Goal: Task Accomplishment & Management: Complete application form

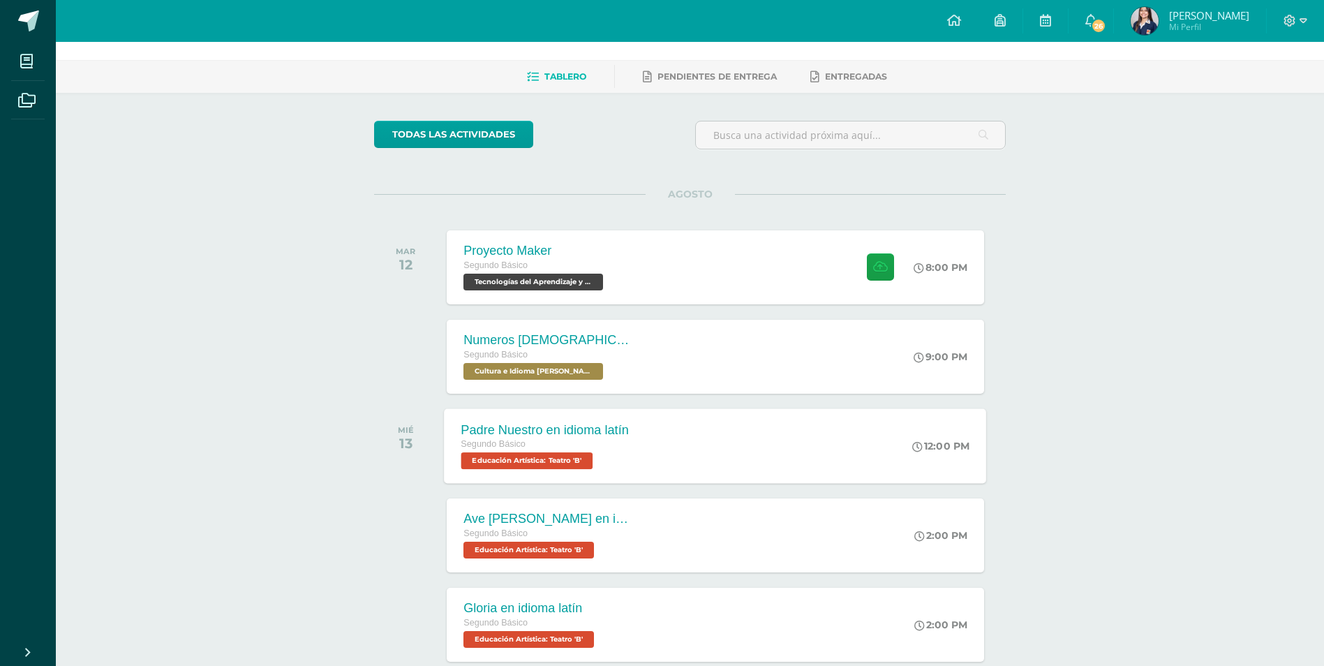
scroll to position [70, 0]
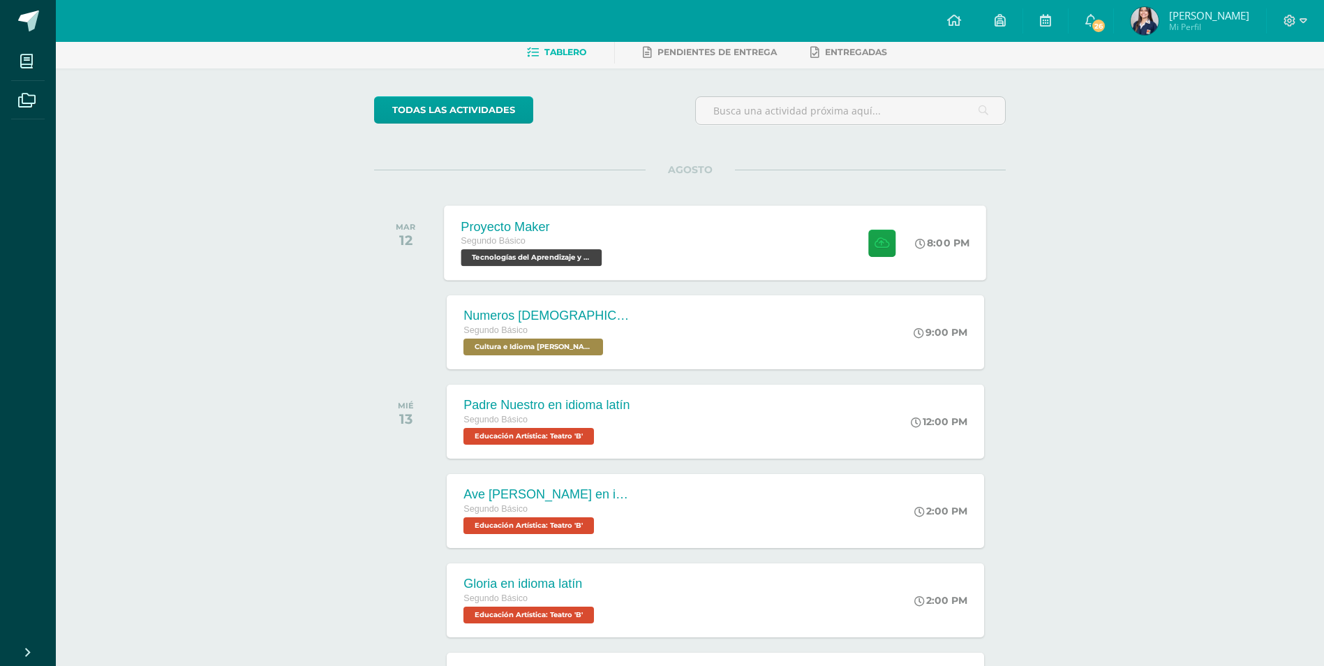
click at [602, 229] on div "Proyecto Maker" at bounding box center [533, 226] width 144 height 15
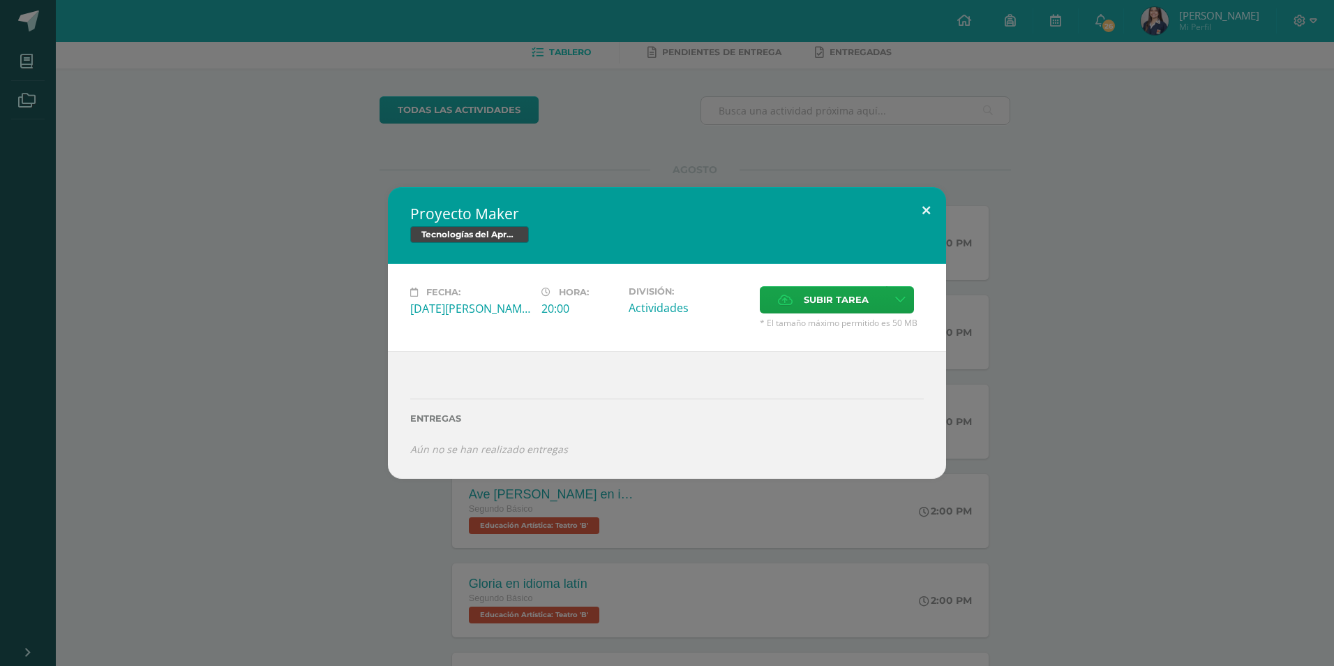
click at [926, 204] on button at bounding box center [926, 210] width 40 height 47
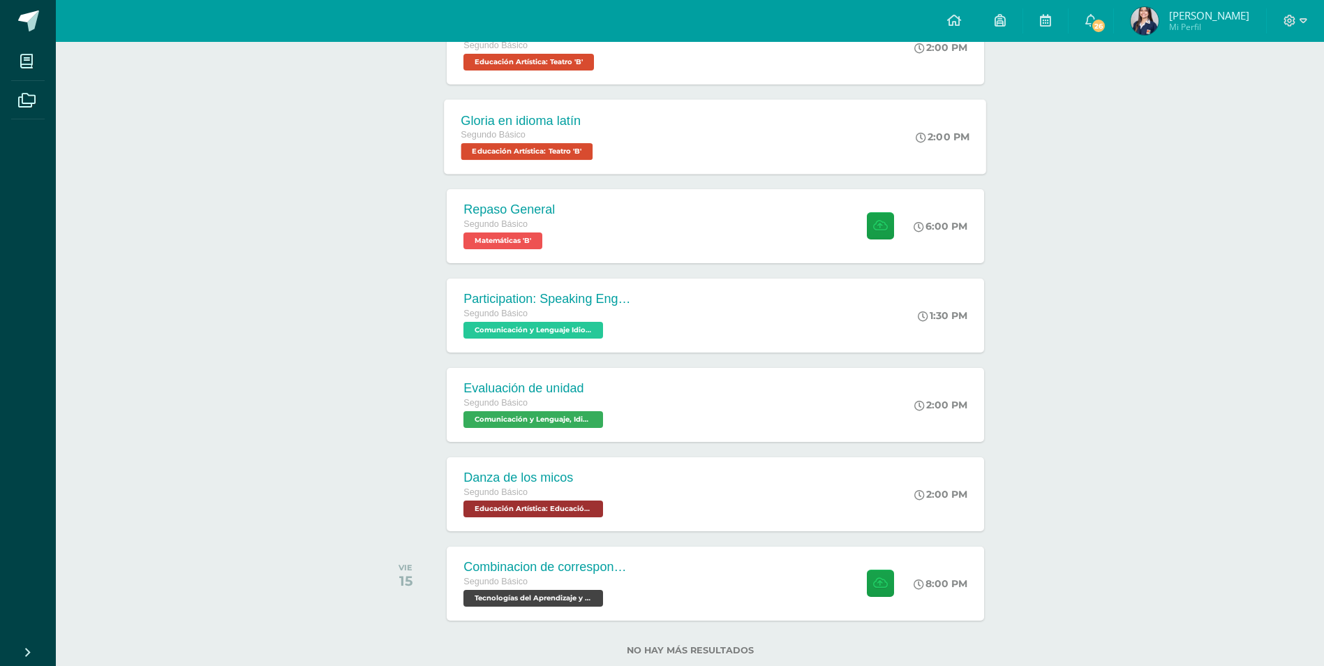
scroll to position [567, 0]
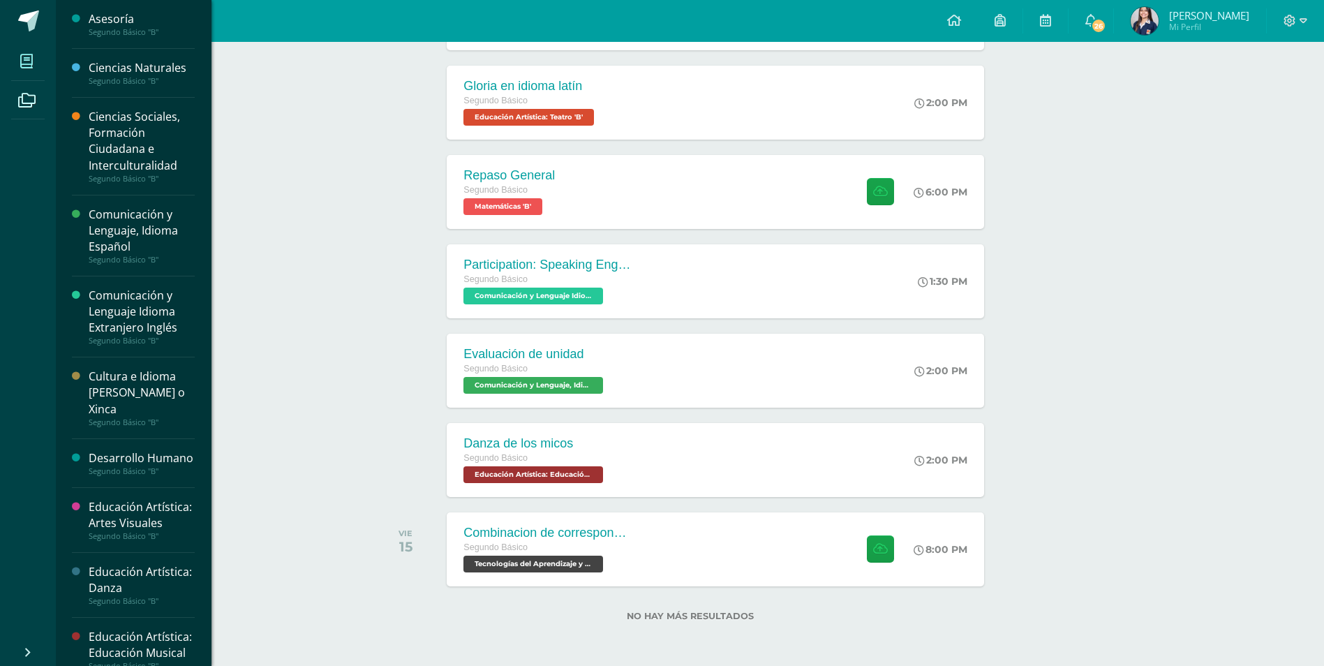
click at [22, 54] on icon at bounding box center [26, 61] width 13 height 14
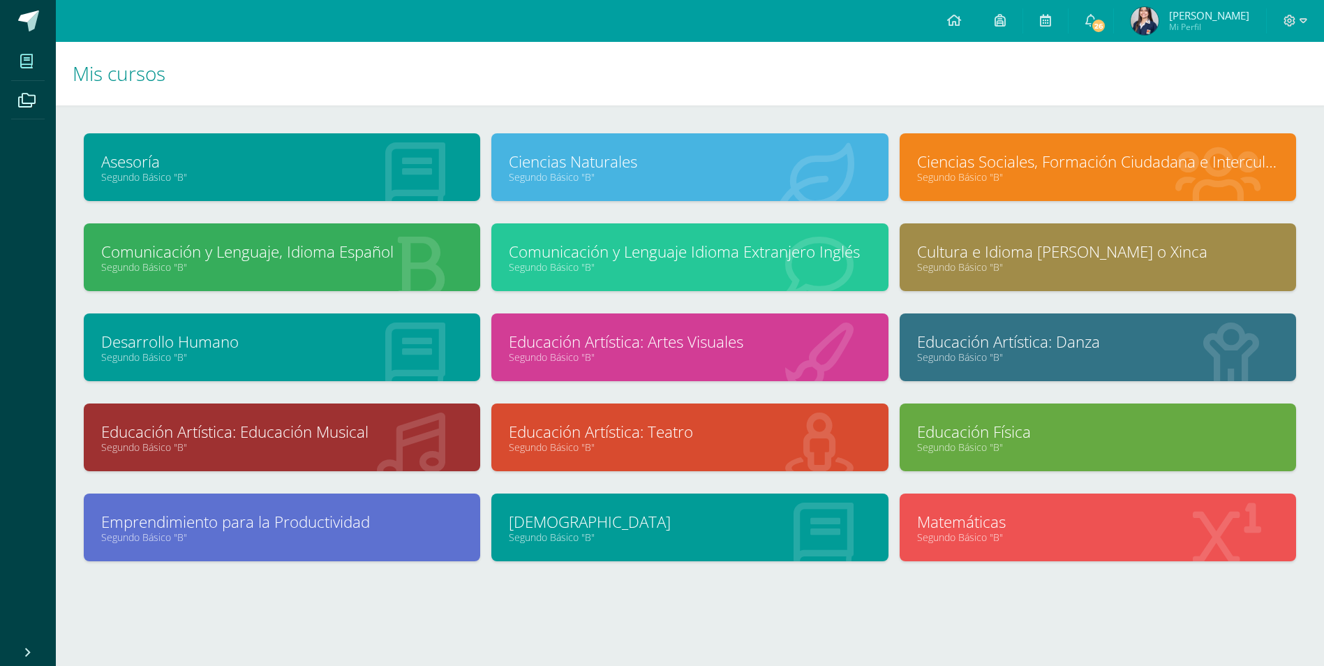
click at [33, 58] on span at bounding box center [26, 60] width 31 height 31
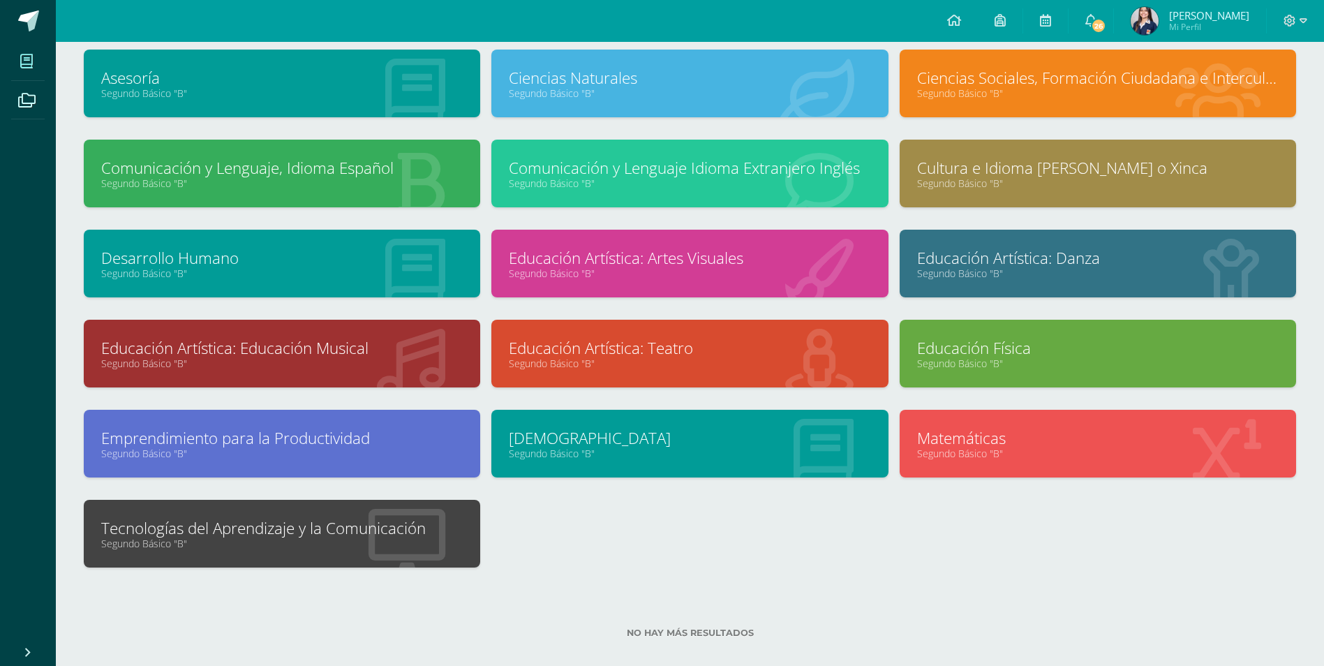
scroll to position [100, 0]
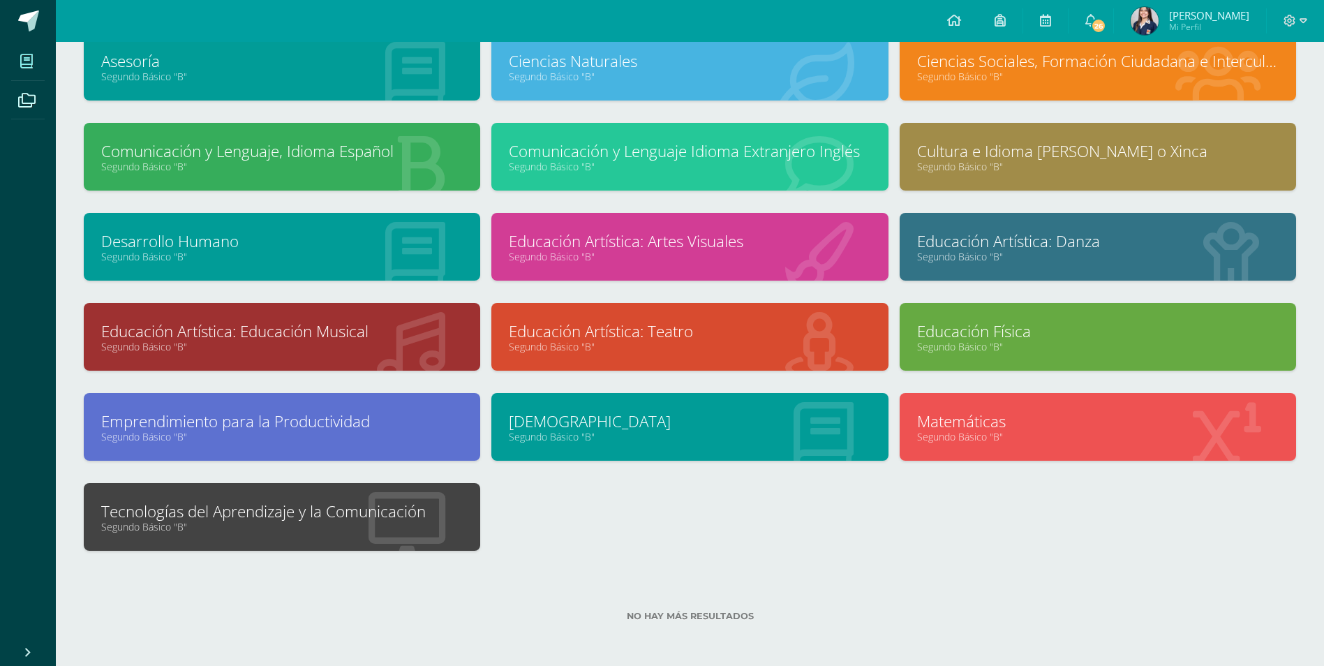
click at [283, 527] on link "Segundo Básico "B"" at bounding box center [281, 526] width 361 height 13
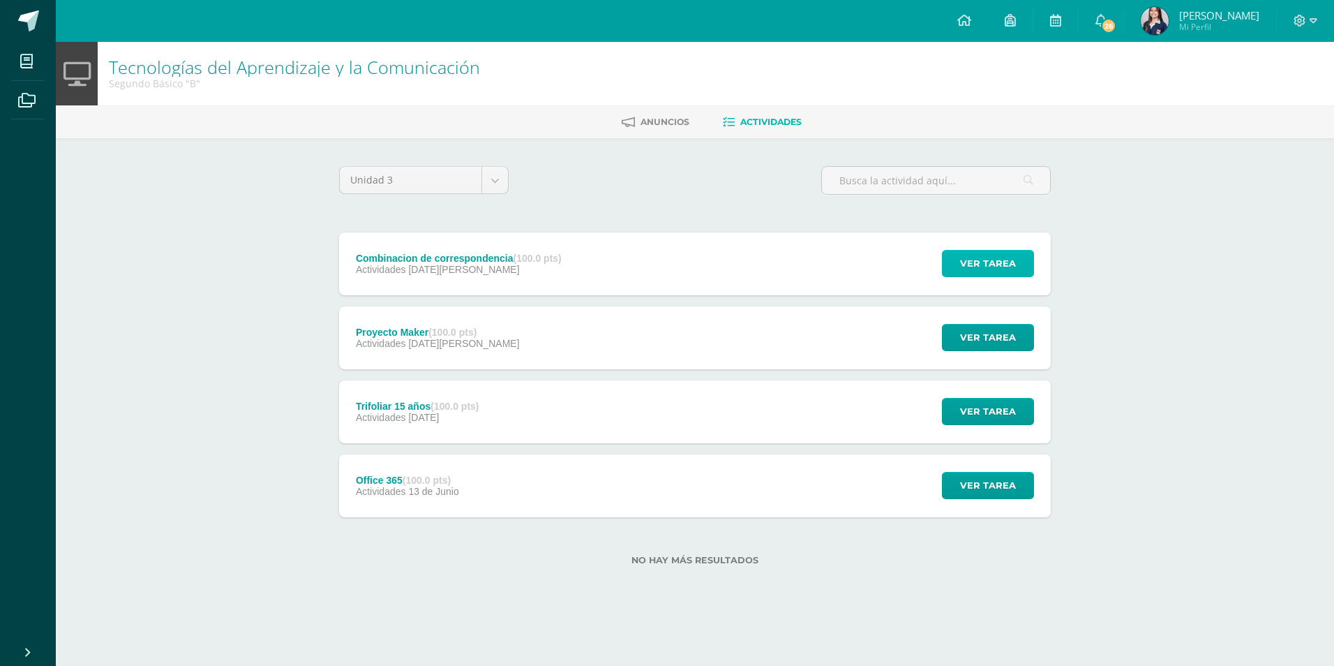
click at [1001, 264] on span "Ver tarea" at bounding box center [988, 264] width 56 height 26
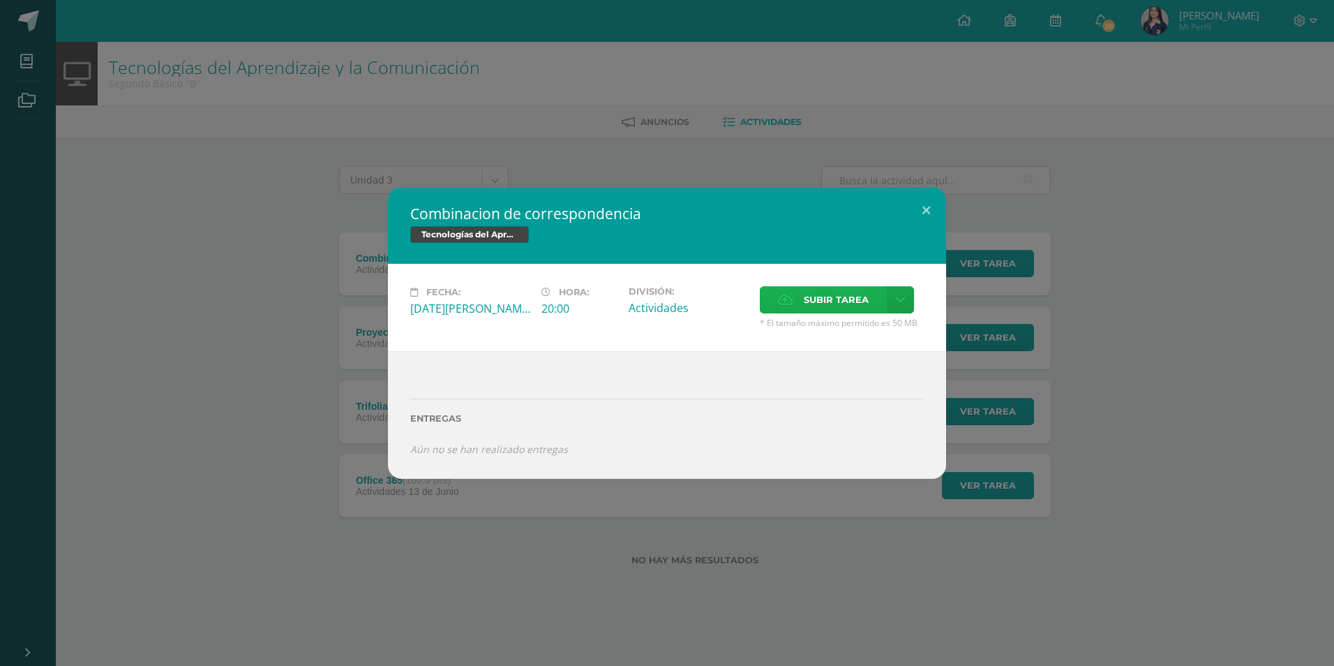
click at [834, 299] on span "Subir tarea" at bounding box center [836, 300] width 65 height 26
click at [0, 0] on input "Subir tarea" at bounding box center [0, 0] width 0 height 0
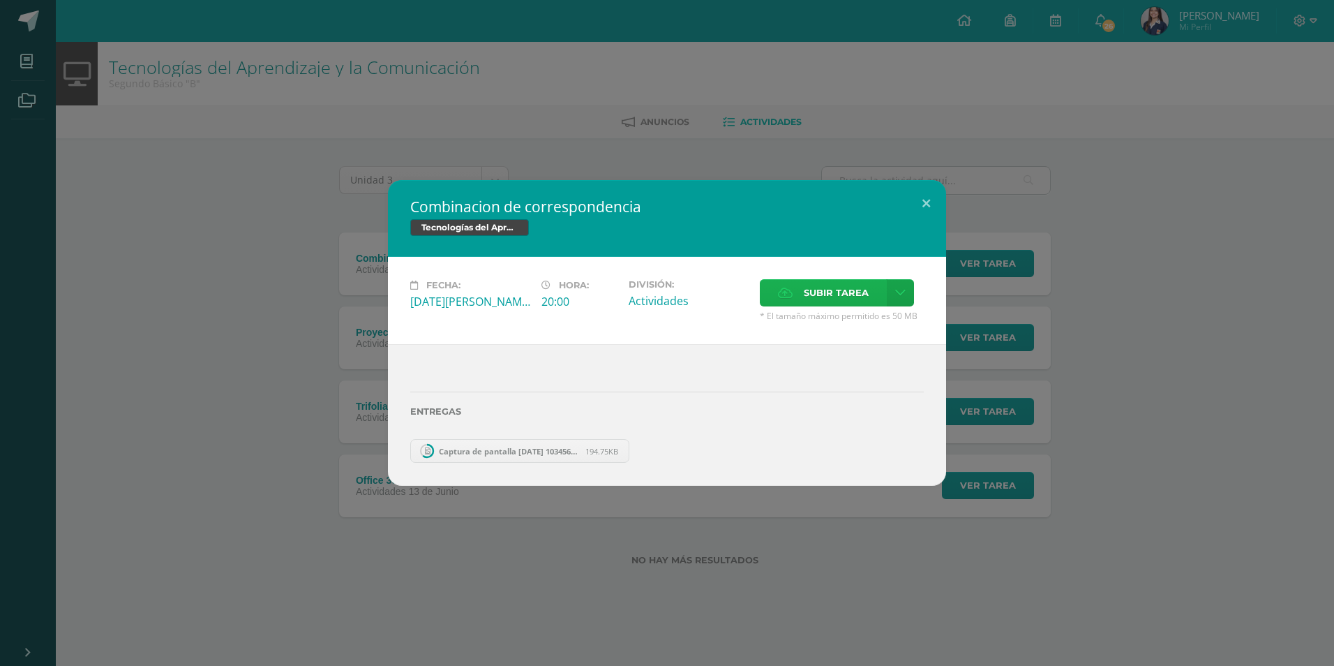
click at [854, 297] on span "Subir tarea" at bounding box center [836, 293] width 65 height 26
click at [0, 0] on input "Subir tarea" at bounding box center [0, 0] width 0 height 0
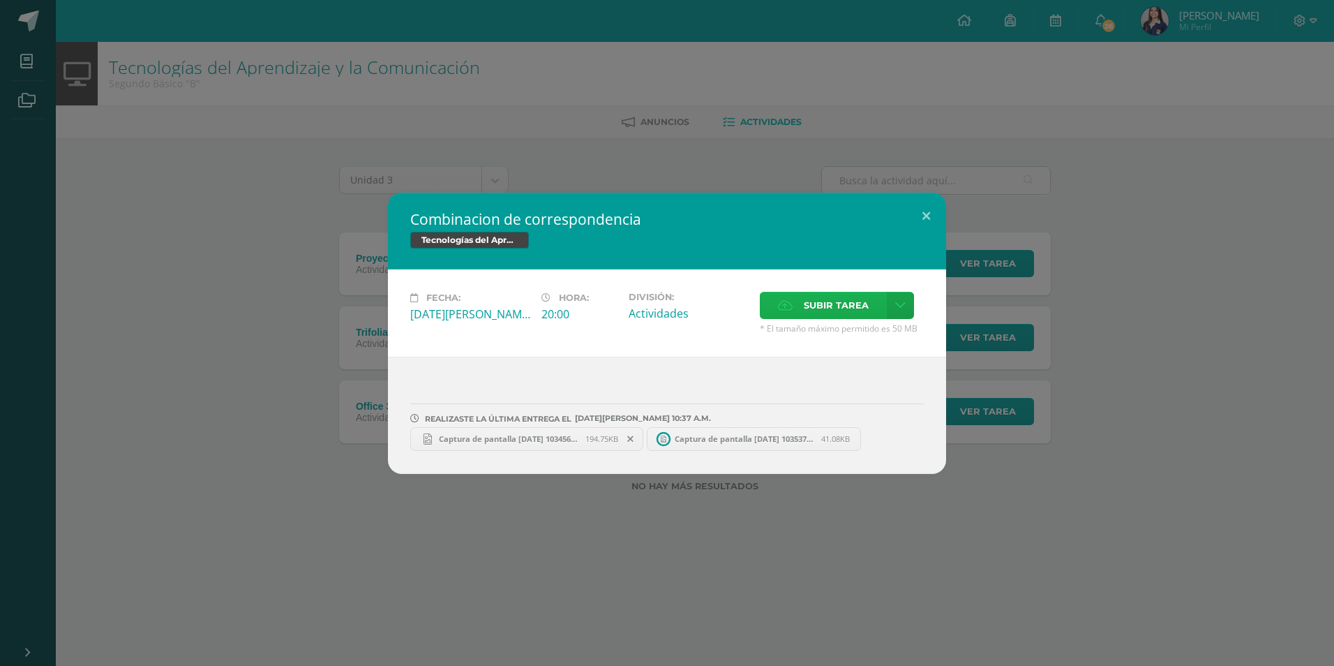
click at [817, 300] on span "Subir tarea" at bounding box center [836, 305] width 65 height 26
click at [0, 0] on input "Subir tarea" at bounding box center [0, 0] width 0 height 0
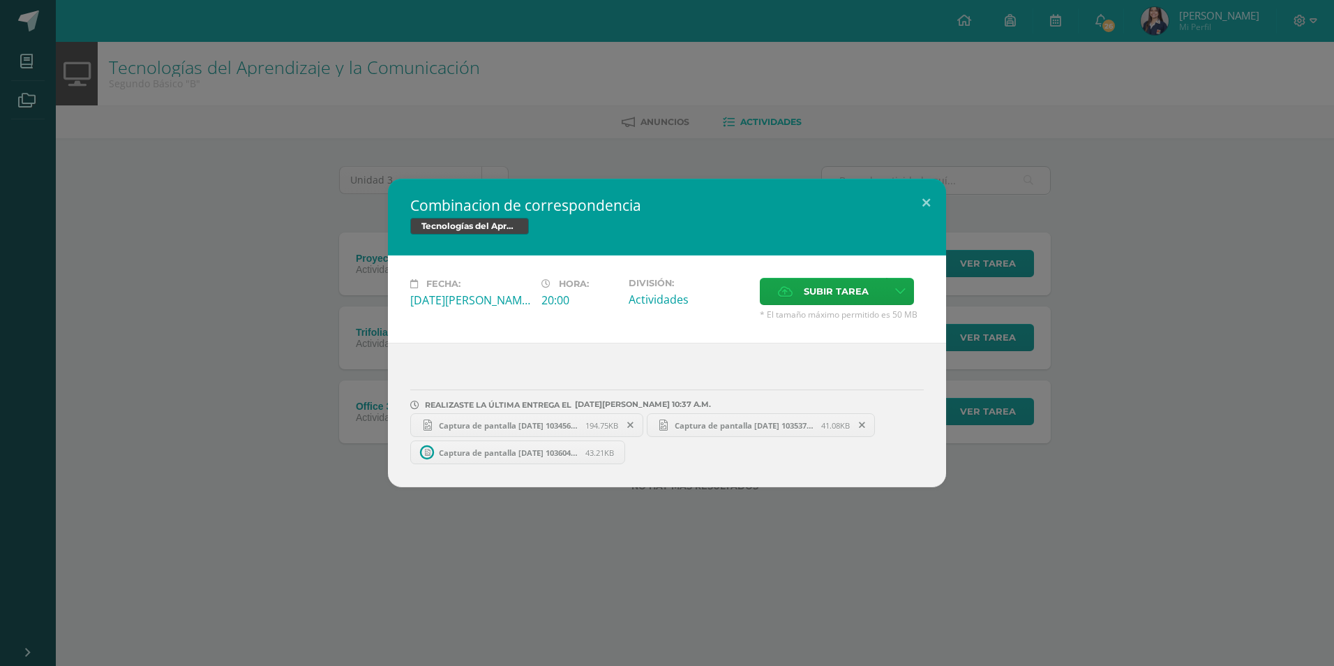
click at [1096, 239] on div "Combinacion de correspondencia Tecnologías del Aprendizaje y la Comunicación Fe…" at bounding box center [667, 333] width 1323 height 308
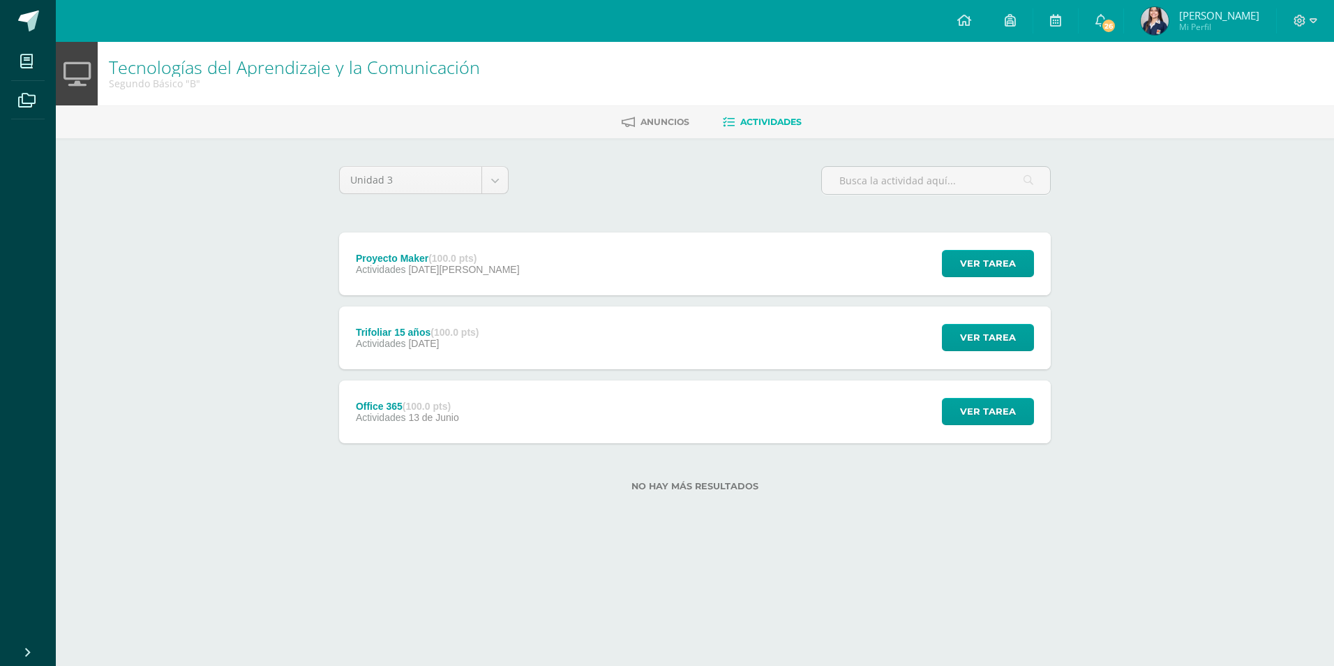
click at [725, 366] on div "Trifoliar 15 años (100.0 pts) Actividades [DATE] Ver tarea Trifoliar 15 años Te…" at bounding box center [695, 337] width 712 height 63
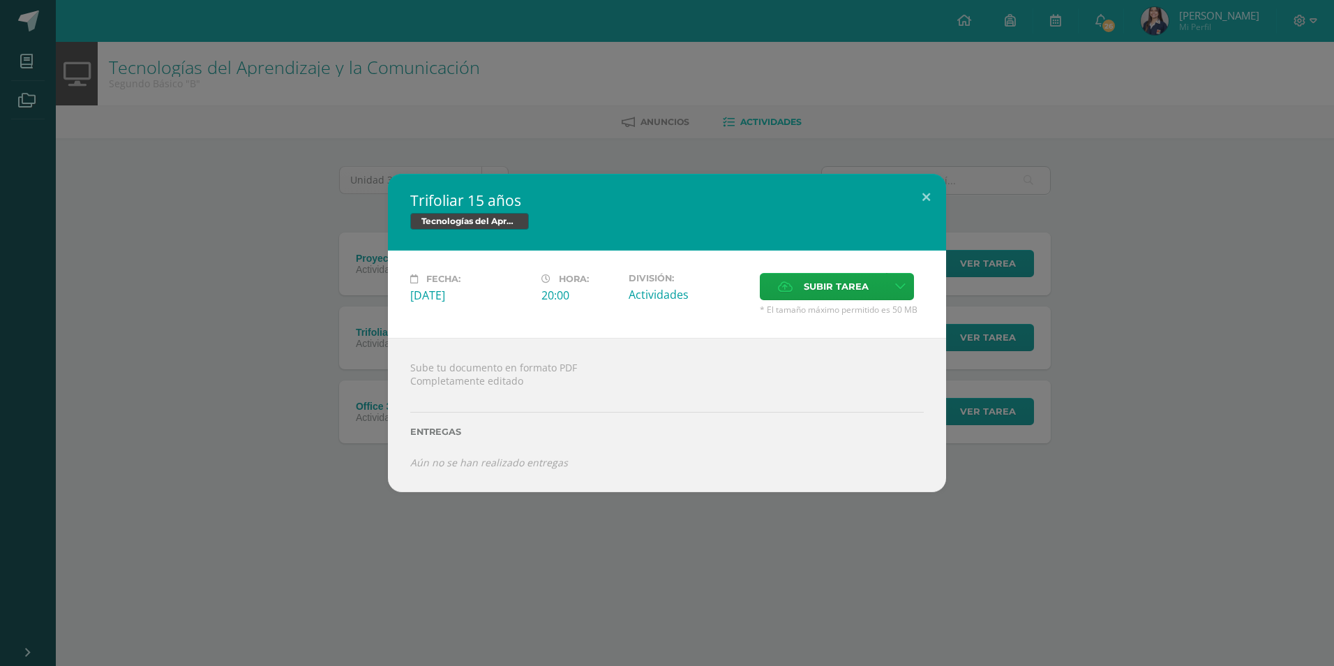
click at [973, 199] on div "Trifoliar 15 años Tecnologías del Aprendizaje y la Comunicación Fecha: [DATE][P…" at bounding box center [667, 333] width 1323 height 318
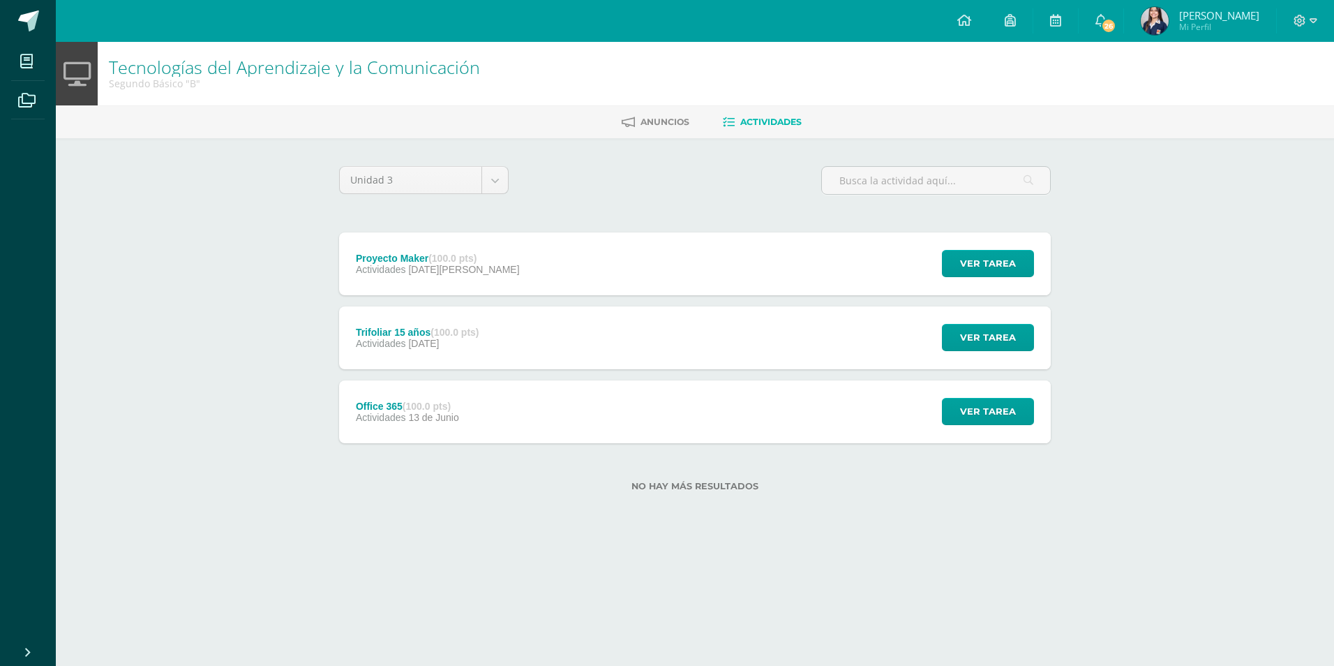
click at [468, 425] on div "Office 365 (100.0 pts) Actividades [DATE][PERSON_NAME]" at bounding box center [407, 411] width 137 height 63
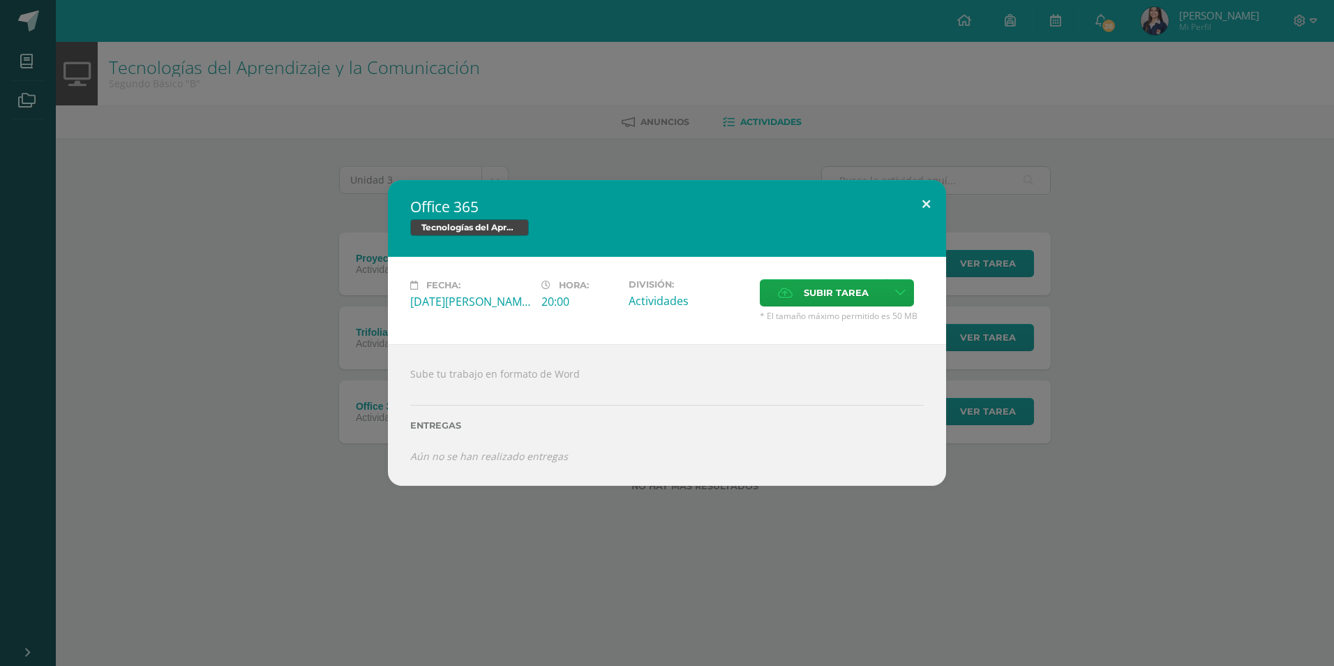
click at [929, 205] on button at bounding box center [926, 203] width 40 height 47
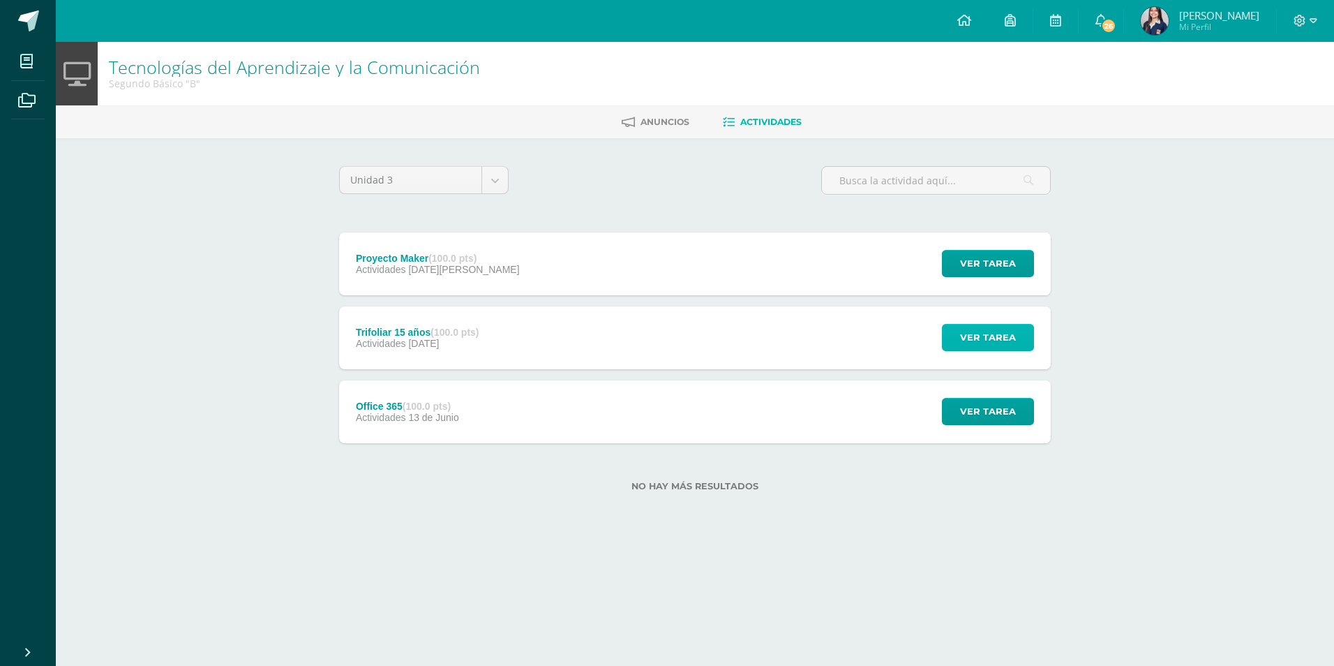
click at [986, 335] on span "Ver tarea" at bounding box center [988, 337] width 56 height 26
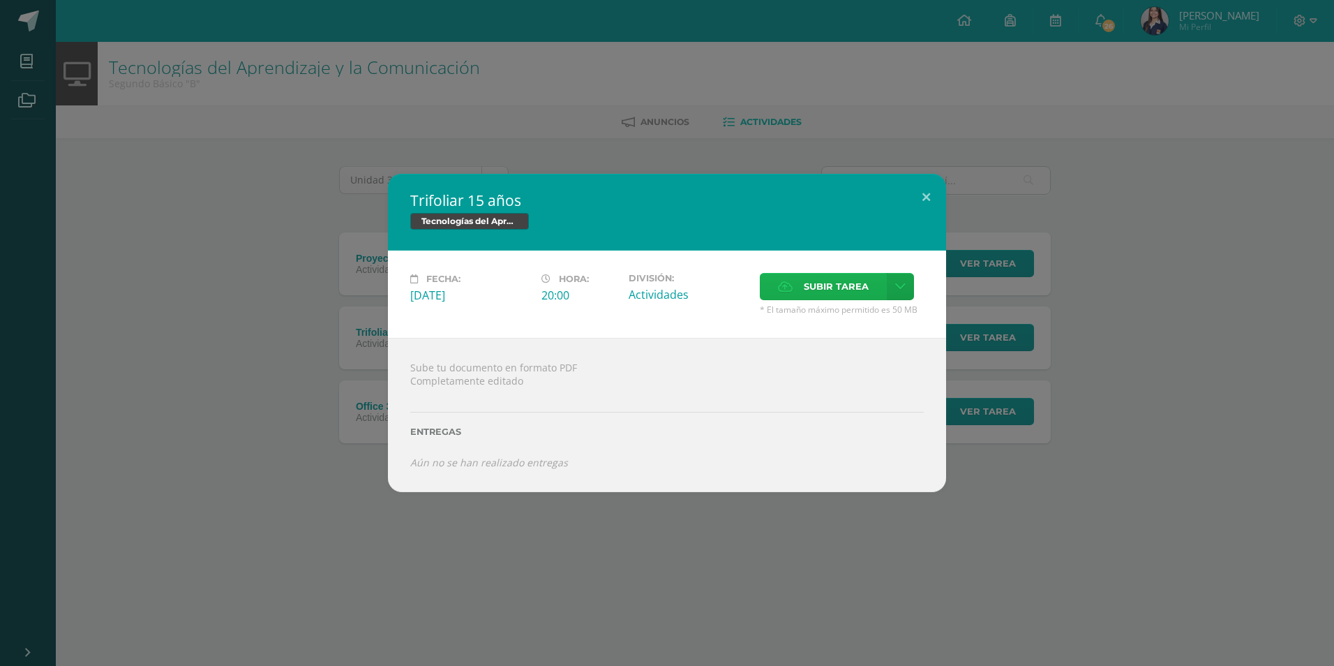
click at [877, 283] on label "Subir tarea" at bounding box center [823, 286] width 127 height 27
click at [0, 0] on input "Subir tarea" at bounding box center [0, 0] width 0 height 0
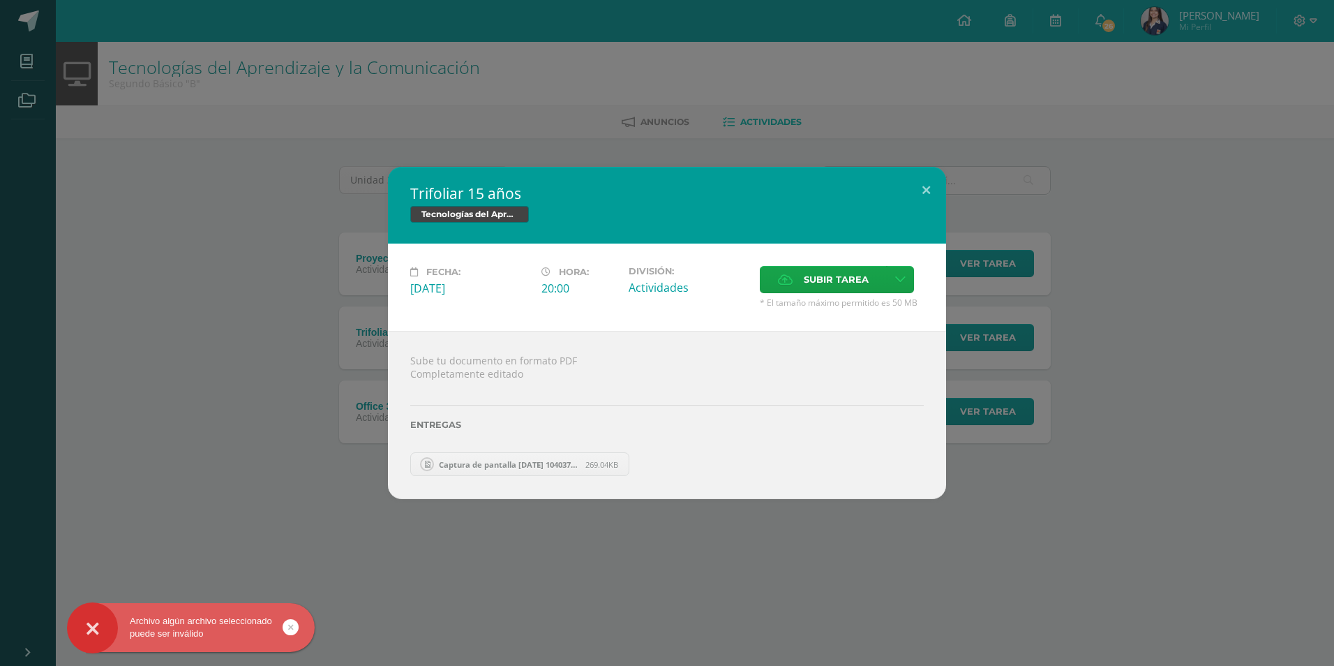
click at [853, 308] on span "* El tamaño máximo permitido es 50 MB" at bounding box center [842, 303] width 164 height 12
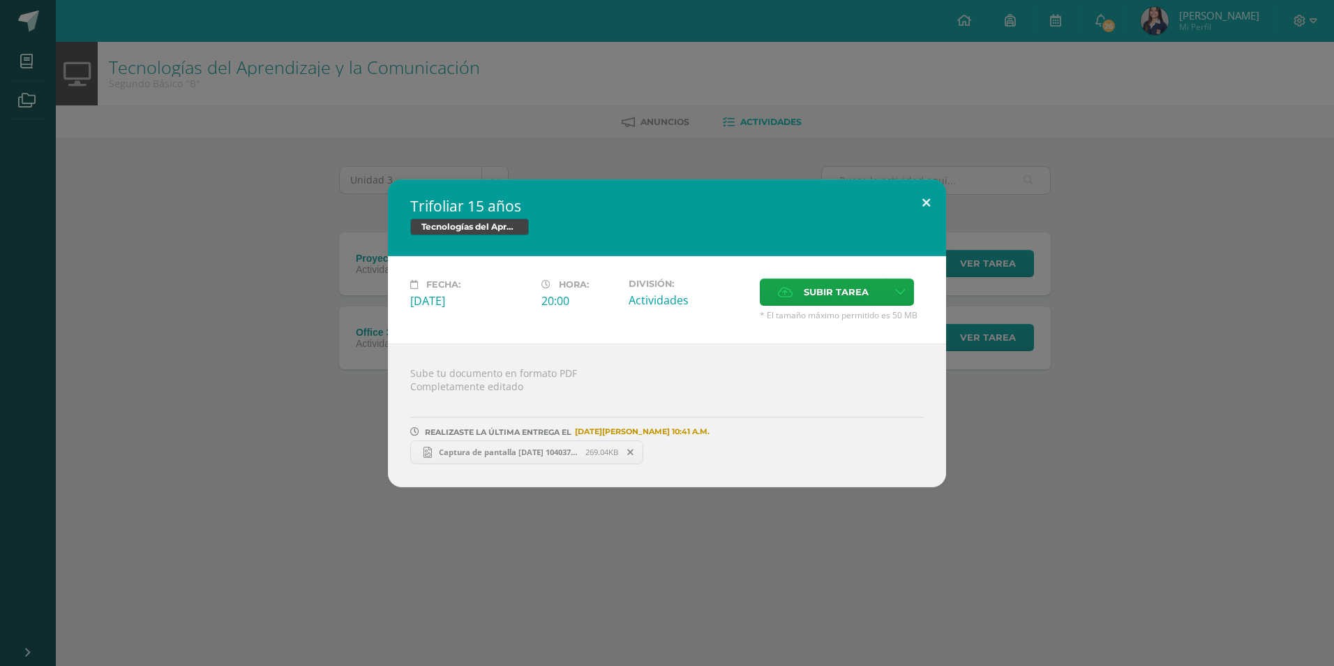
click at [927, 202] on button at bounding box center [926, 202] width 40 height 47
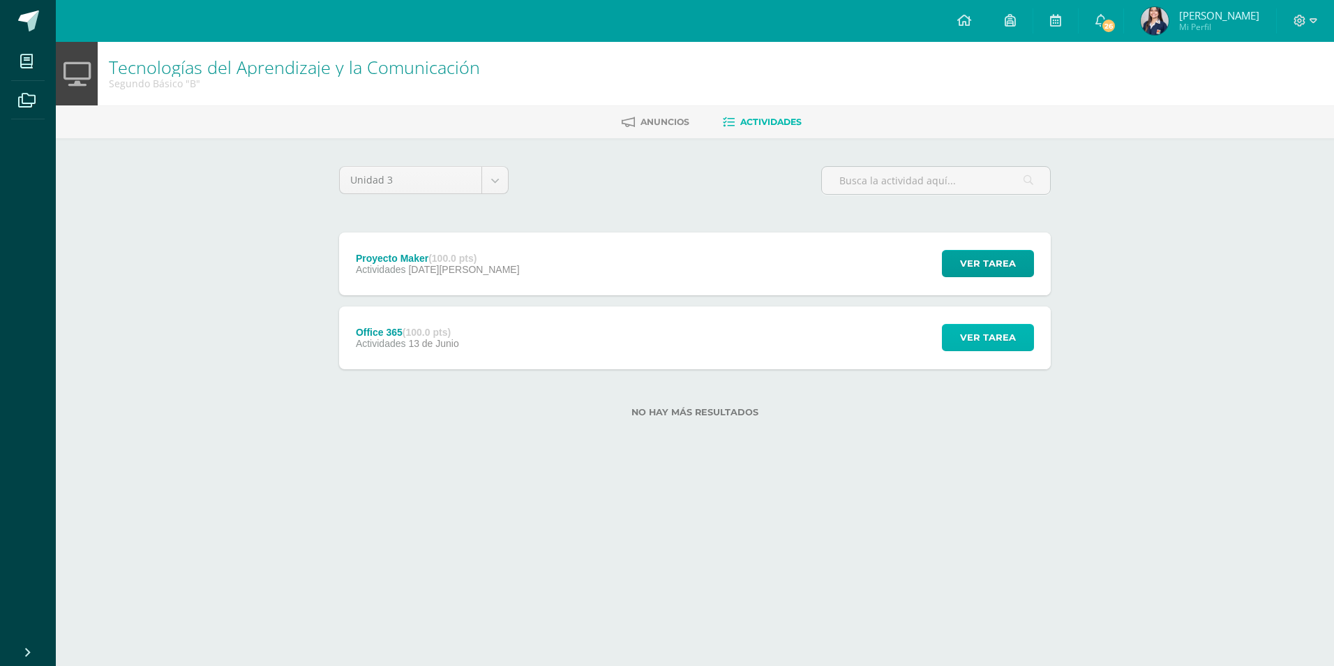
click at [992, 332] on span "Ver tarea" at bounding box center [988, 337] width 56 height 26
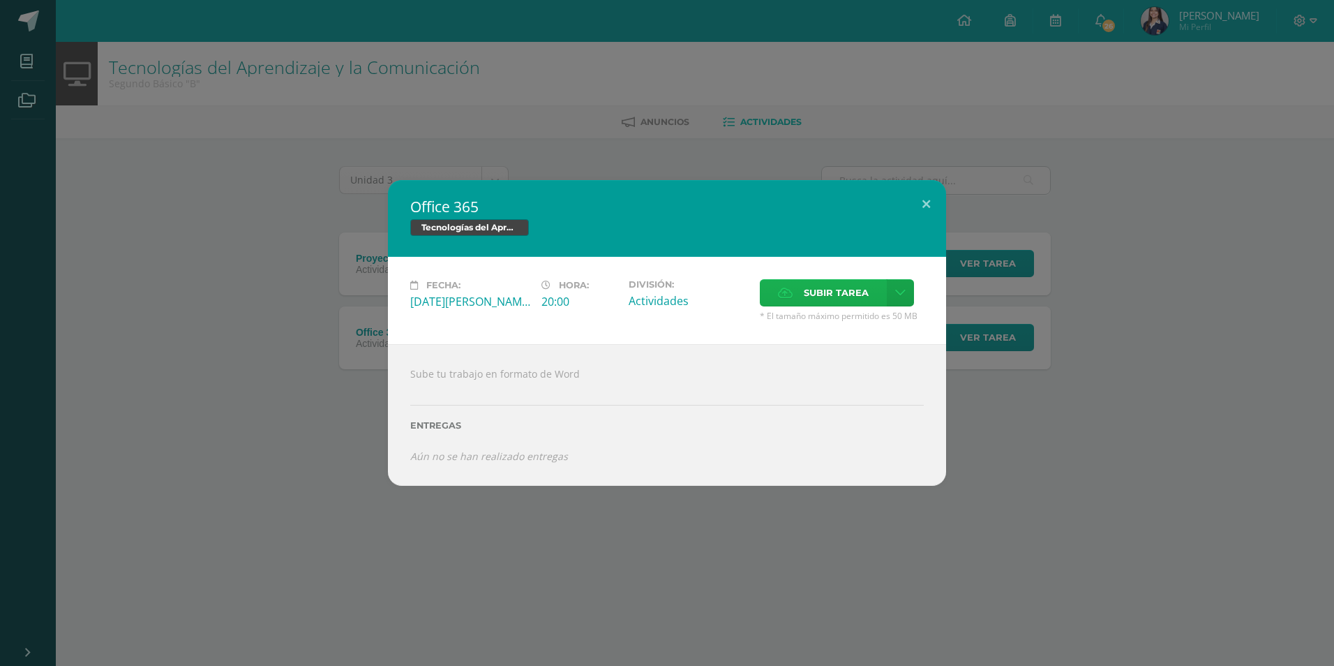
click at [826, 287] on span "Subir tarea" at bounding box center [836, 293] width 65 height 26
click at [0, 0] on input "Subir tarea" at bounding box center [0, 0] width 0 height 0
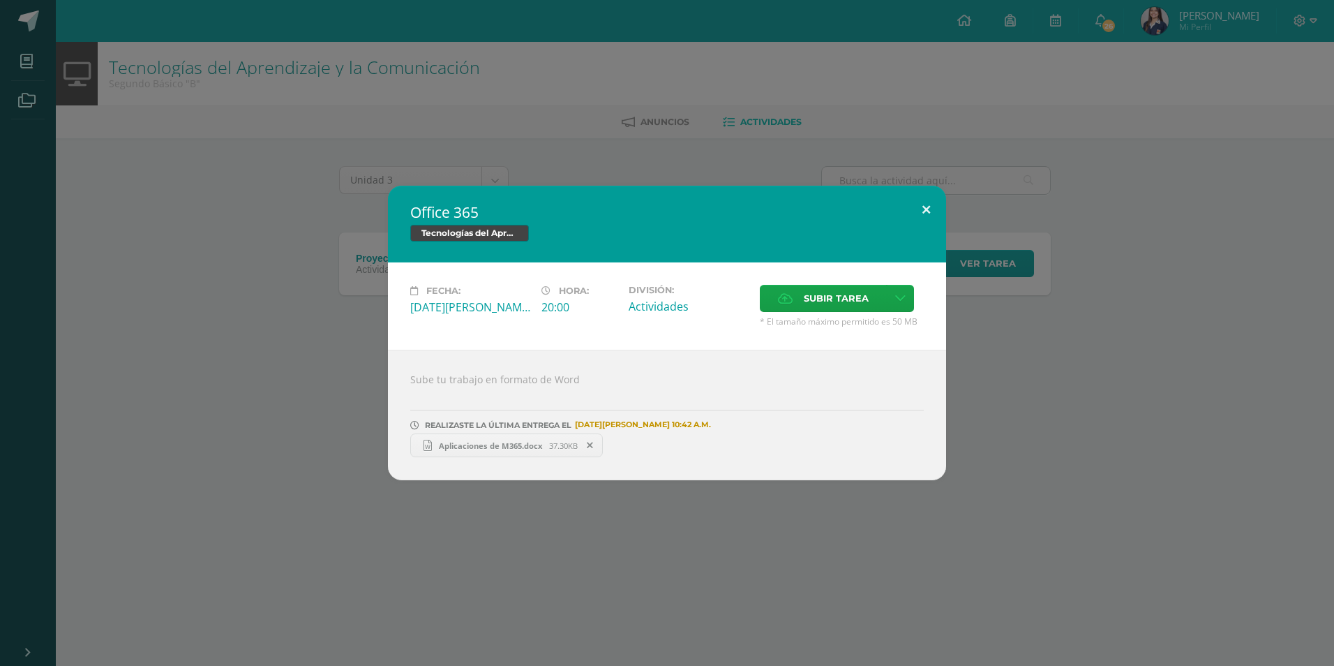
click at [927, 209] on button at bounding box center [926, 209] width 40 height 47
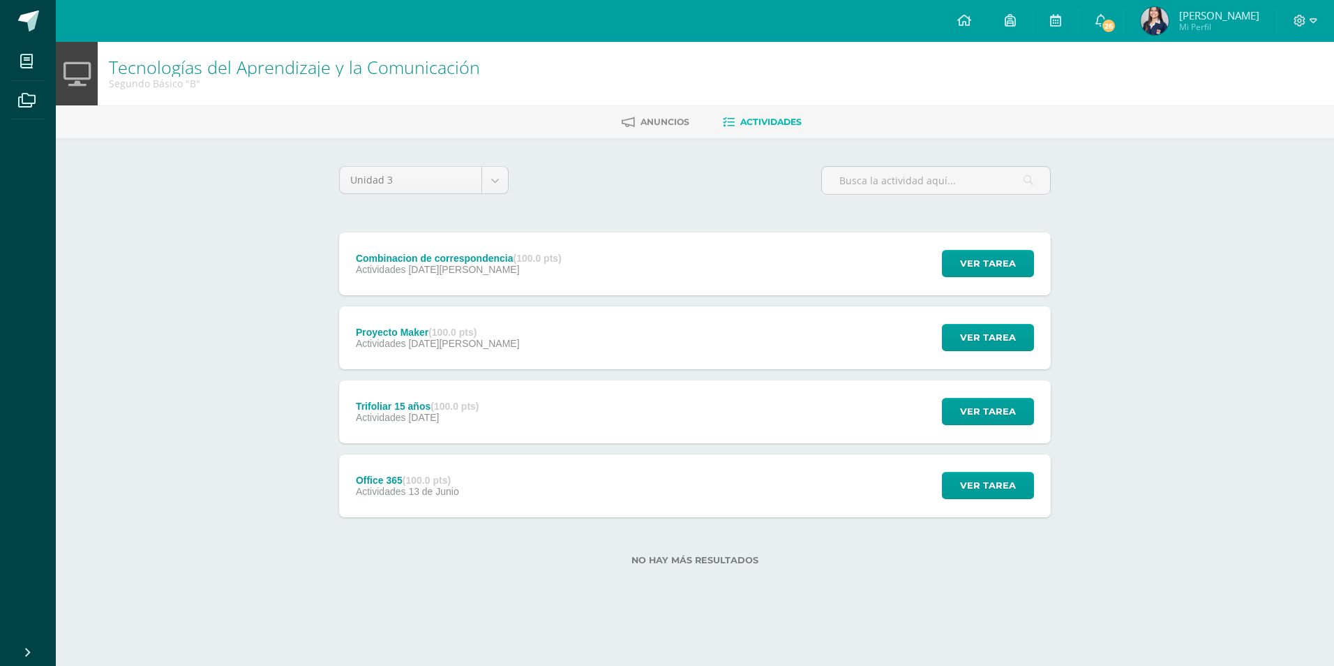
click at [465, 268] on span "[DATE][PERSON_NAME]" at bounding box center [463, 269] width 111 height 11
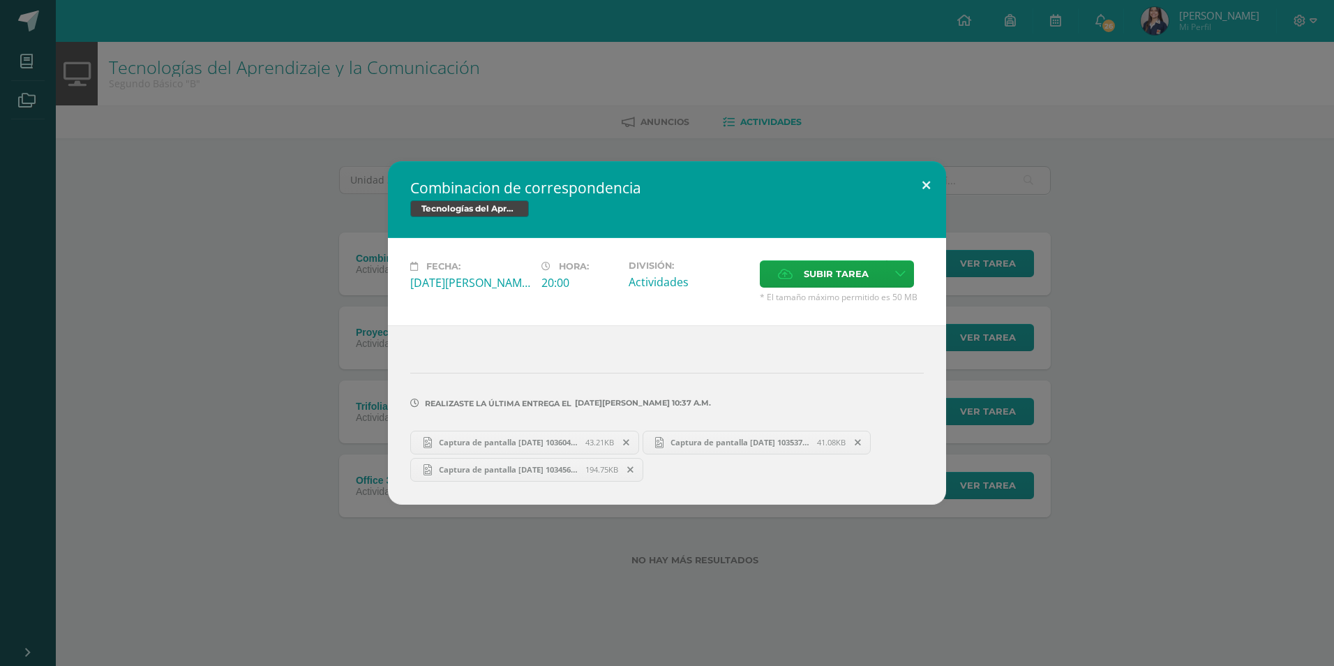
click at [939, 188] on button at bounding box center [926, 184] width 40 height 47
